Goal: Navigation & Orientation: Go to known website

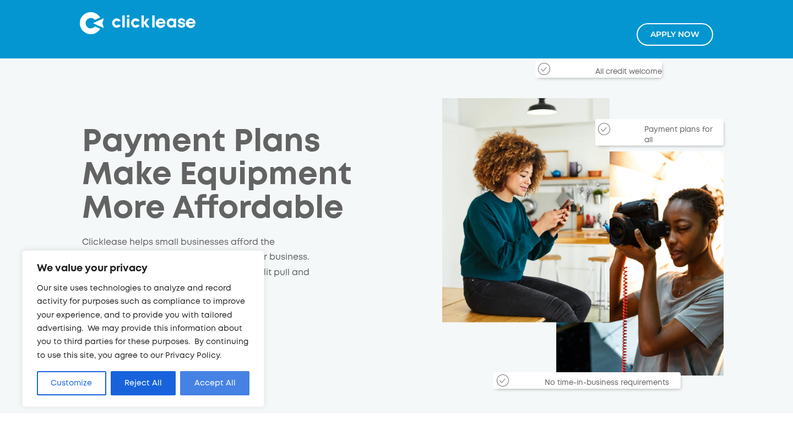
click at [216, 386] on button "Accept All" at bounding box center [214, 383] width 69 height 24
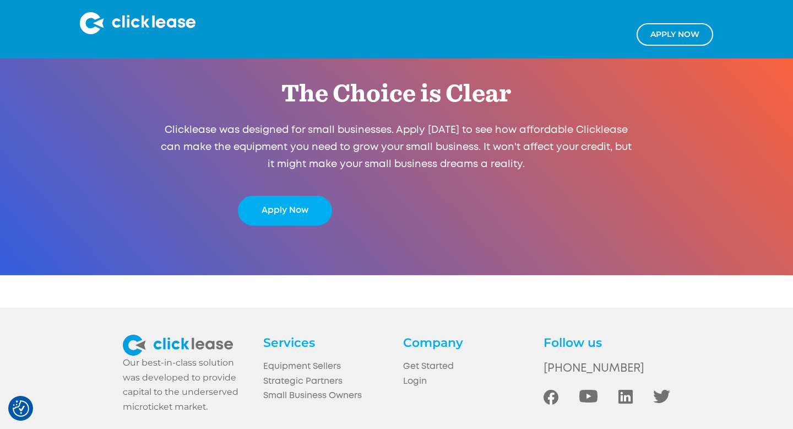
scroll to position [2113, 0]
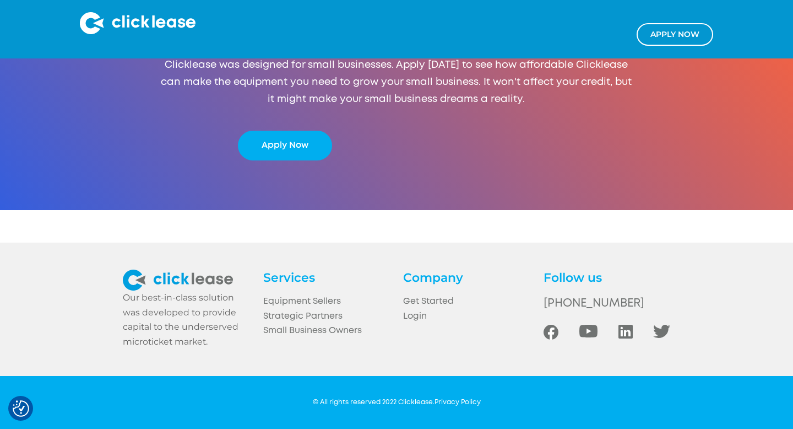
click at [229, 283] on img at bounding box center [178, 279] width 110 height 21
click at [298, 318] on link "Strategic Partners" at bounding box center [326, 316] width 127 height 15
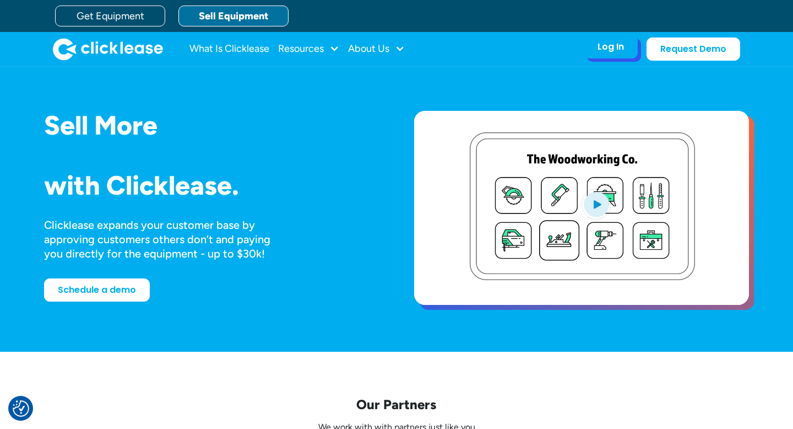
click at [605, 41] on div "Log In" at bounding box center [611, 46] width 26 height 11
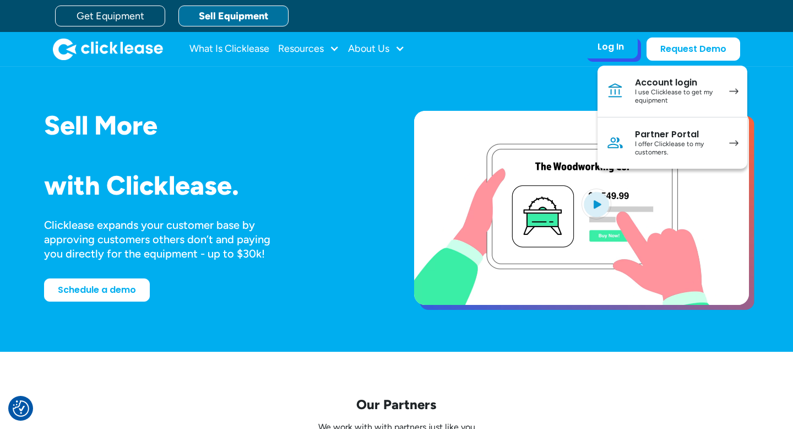
click at [631, 139] on link "Partner Portal I offer Clicklease to my customers." at bounding box center [673, 142] width 150 height 51
